Goal: Task Accomplishment & Management: Use online tool/utility

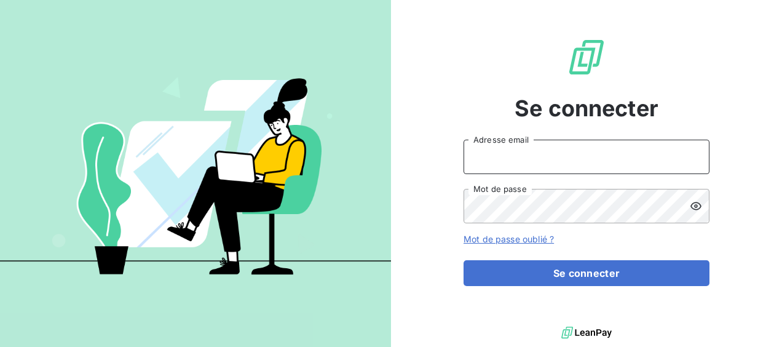
click at [475, 146] on input "Adresse email" at bounding box center [587, 157] width 246 height 34
type input "[EMAIL_ADDRESS][DOMAIN_NAME]"
click at [464, 260] on button "Se connecter" at bounding box center [587, 273] width 246 height 26
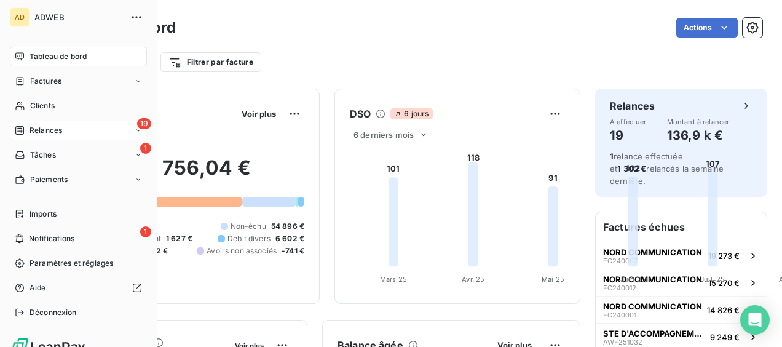
click at [48, 136] on div "19 Relances" at bounding box center [78, 130] width 137 height 20
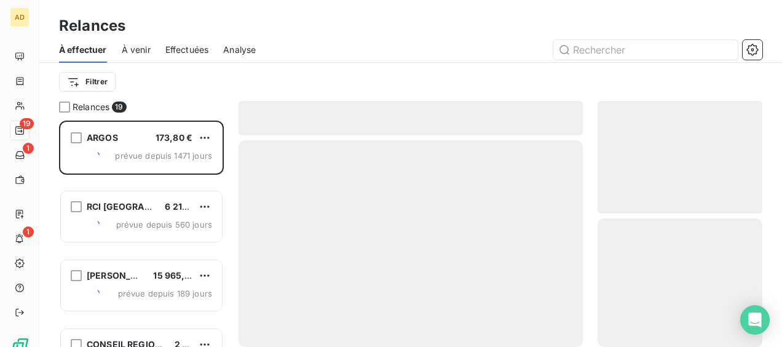
scroll to position [216, 155]
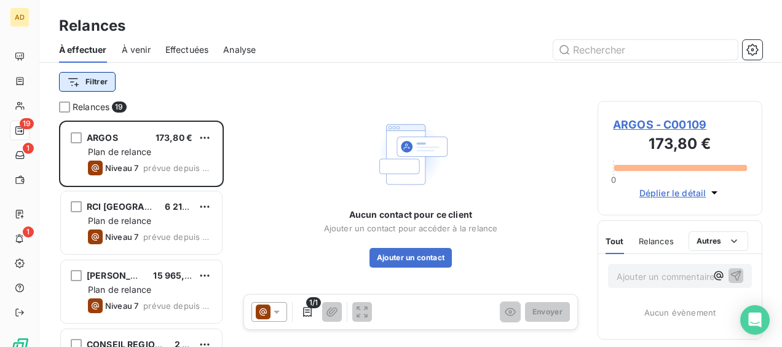
click at [105, 82] on html "AD 19 1 1 Relances À effectuer À venir Effectuées Analyse Filtrer Relances 19 […" at bounding box center [391, 173] width 782 height 347
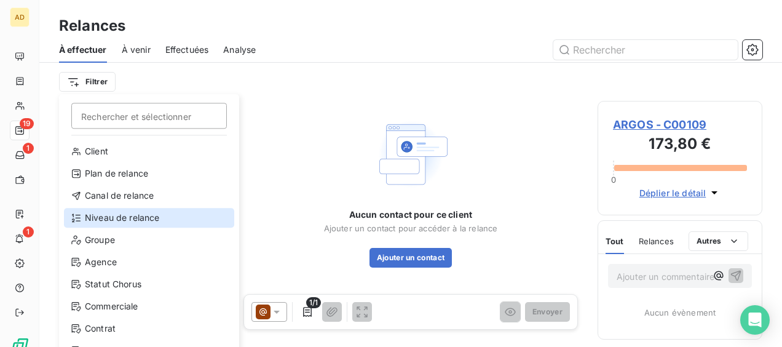
click at [105, 220] on div "Niveau de relance" at bounding box center [149, 218] width 170 height 20
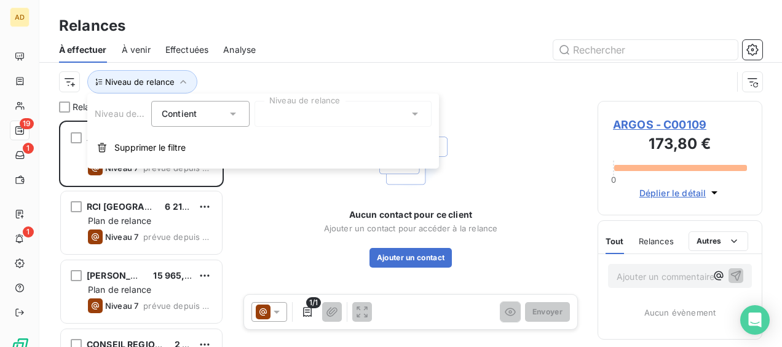
click at [414, 117] on icon at bounding box center [415, 114] width 12 height 12
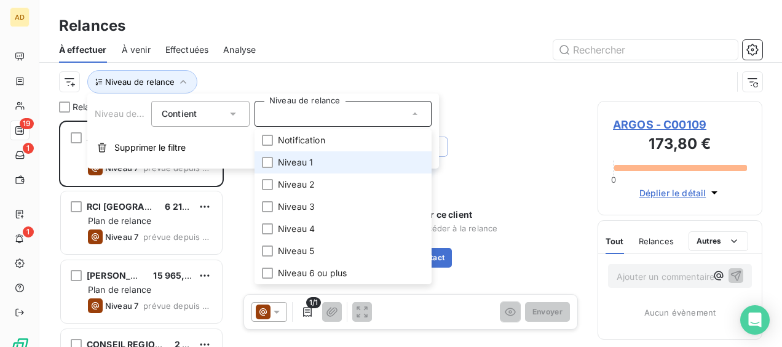
click at [261, 167] on li "Niveau 1" at bounding box center [343, 162] width 177 height 22
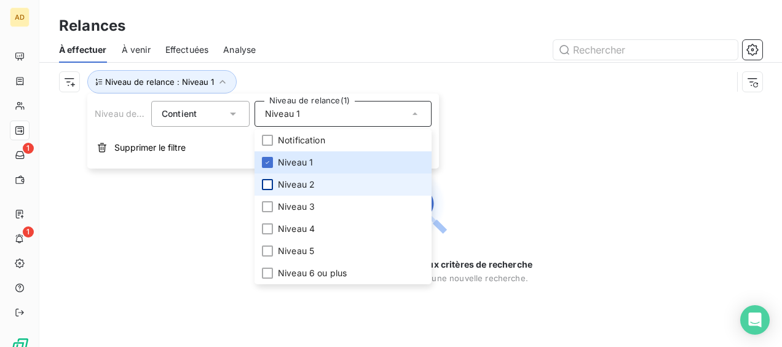
click at [269, 185] on div at bounding box center [267, 184] width 11 height 11
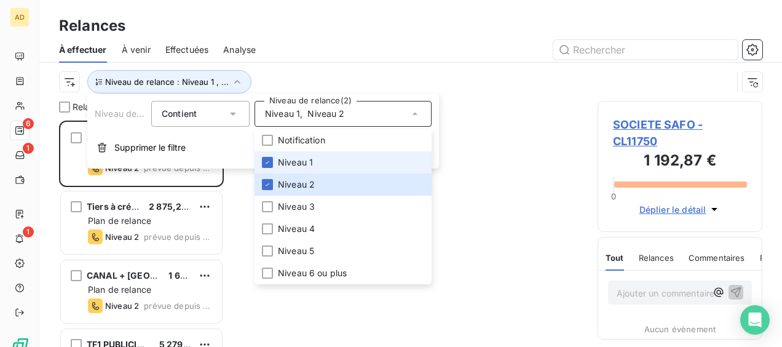
scroll to position [216, 155]
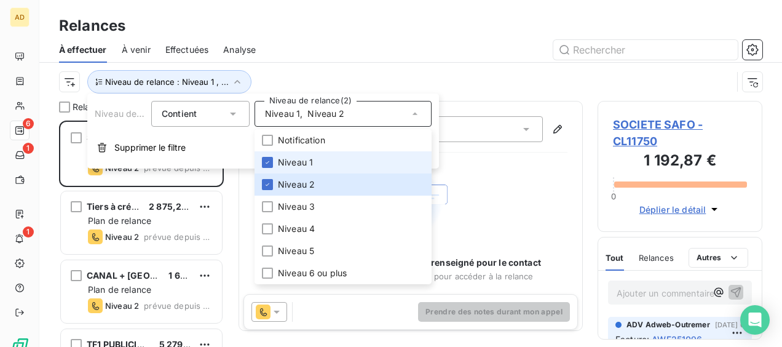
click at [275, 159] on li "Niveau 1" at bounding box center [343, 162] width 177 height 22
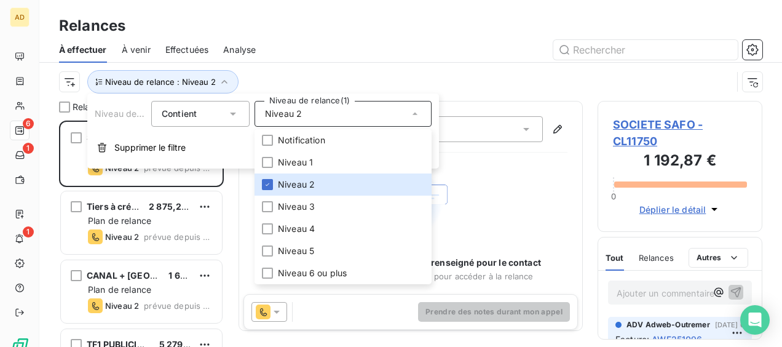
click at [393, 53] on div at bounding box center [516, 50] width 492 height 20
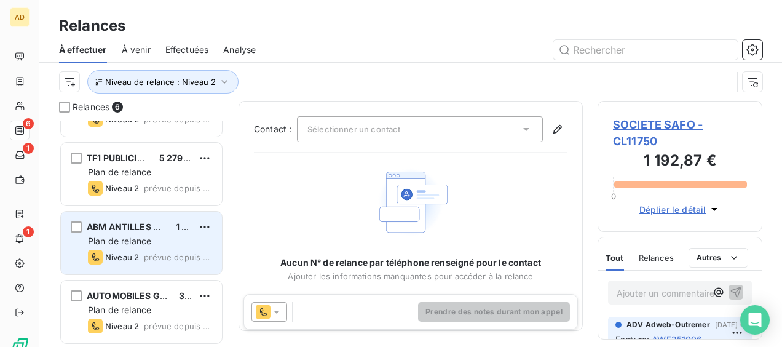
scroll to position [187, 0]
click at [168, 243] on div "Plan de relance" at bounding box center [150, 241] width 124 height 12
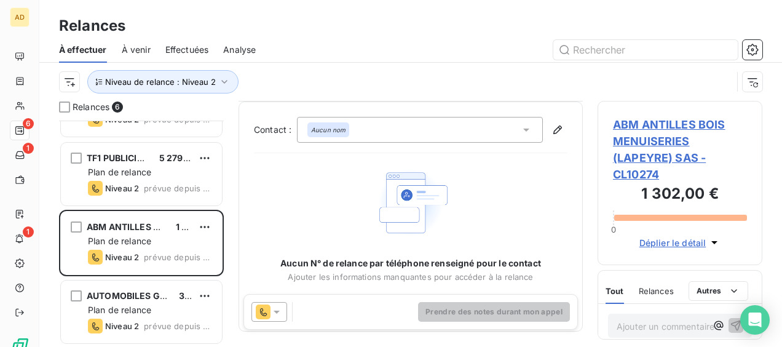
scroll to position [43, 0]
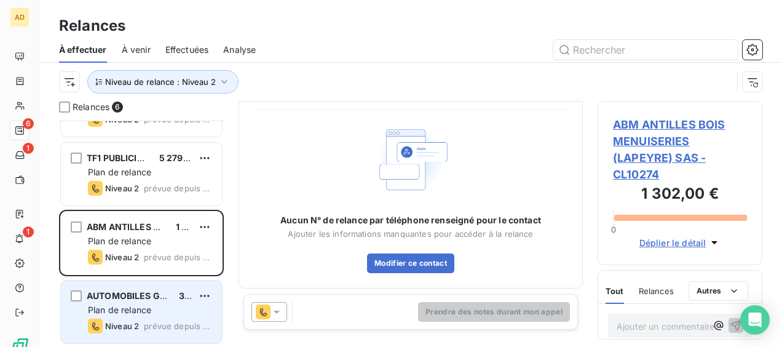
click at [143, 295] on span "AUTOMOBILES GENERALES MARTINIQUAISES (AUTO GM) SARL" at bounding box center [223, 295] width 272 height 10
